Goal: Transaction & Acquisition: Download file/media

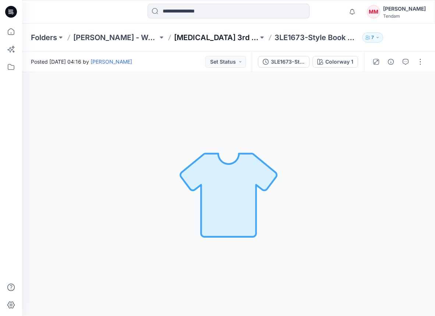
click at [204, 39] on p "[MEDICAL_DATA] 3rd ROUND" at bounding box center [216, 37] width 85 height 10
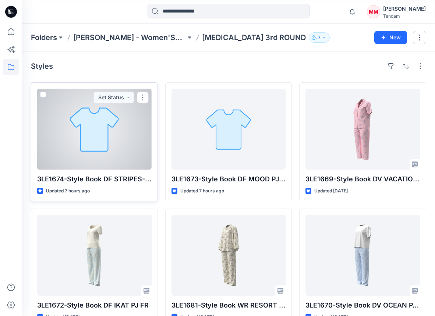
click at [92, 116] on div at bounding box center [94, 129] width 114 height 81
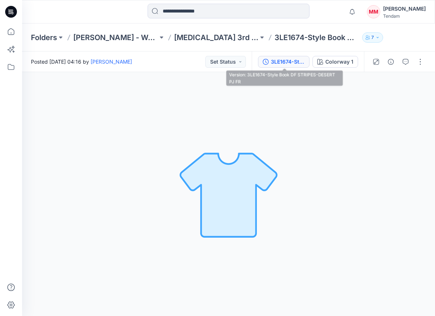
click at [289, 63] on div "3LE1674-Style Book DF STRIPES-DESERT PJ FR" at bounding box center [288, 62] width 34 height 8
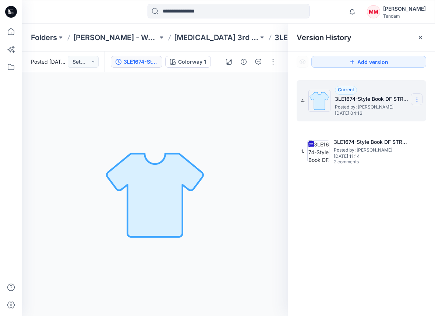
click at [421, 99] on section at bounding box center [417, 99] width 12 height 12
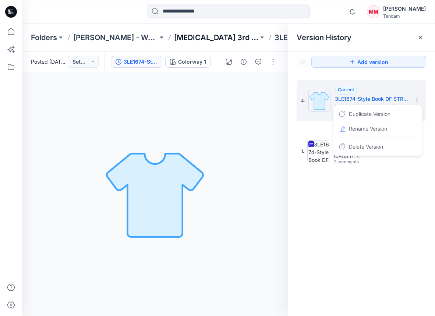
click at [207, 37] on p "[MEDICAL_DATA] 3rd ROUND" at bounding box center [216, 37] width 85 height 10
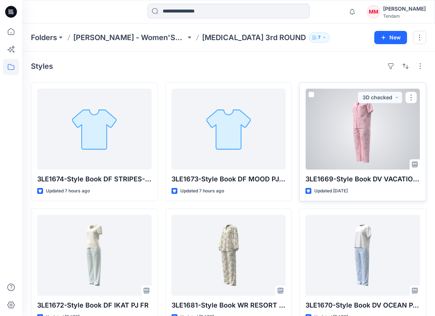
click at [367, 132] on div at bounding box center [362, 129] width 114 height 81
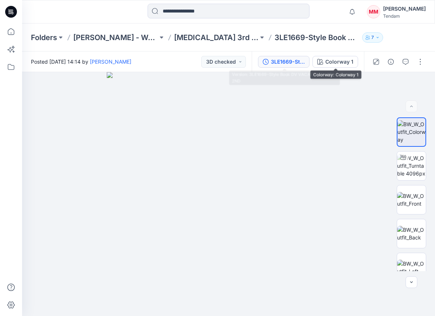
click at [304, 59] on div "3LE1669-Style Book DV VACATION PJ FR-2ND" at bounding box center [288, 62] width 34 height 8
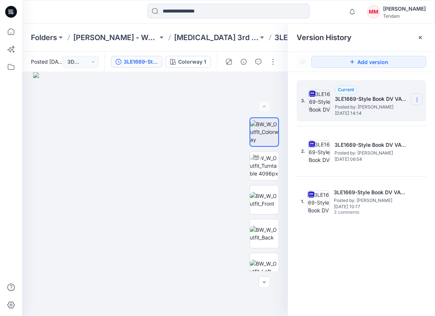
click at [416, 98] on icon at bounding box center [417, 100] width 6 height 6
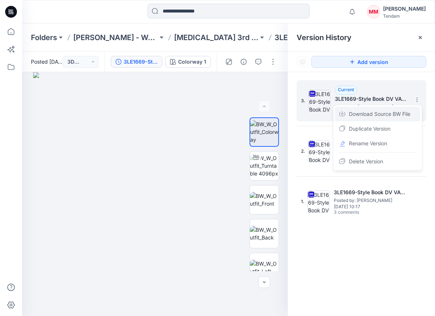
click at [384, 112] on span "Download Source BW File" at bounding box center [379, 114] width 61 height 9
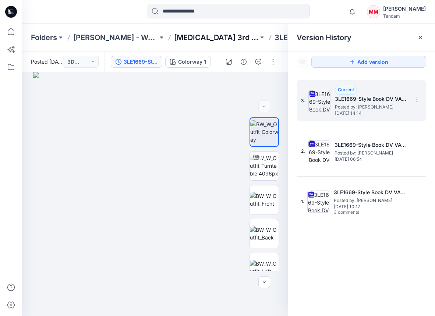
click at [197, 38] on p "[MEDICAL_DATA] 3rd ROUND" at bounding box center [216, 37] width 85 height 10
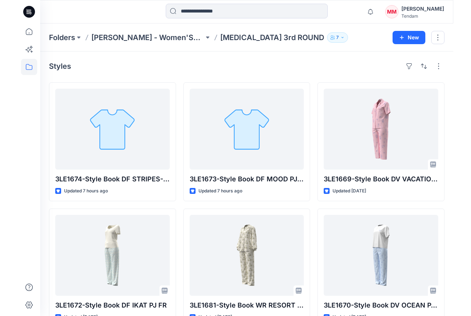
scroll to position [20, 0]
